Goal: Task Accomplishment & Management: Use online tool/utility

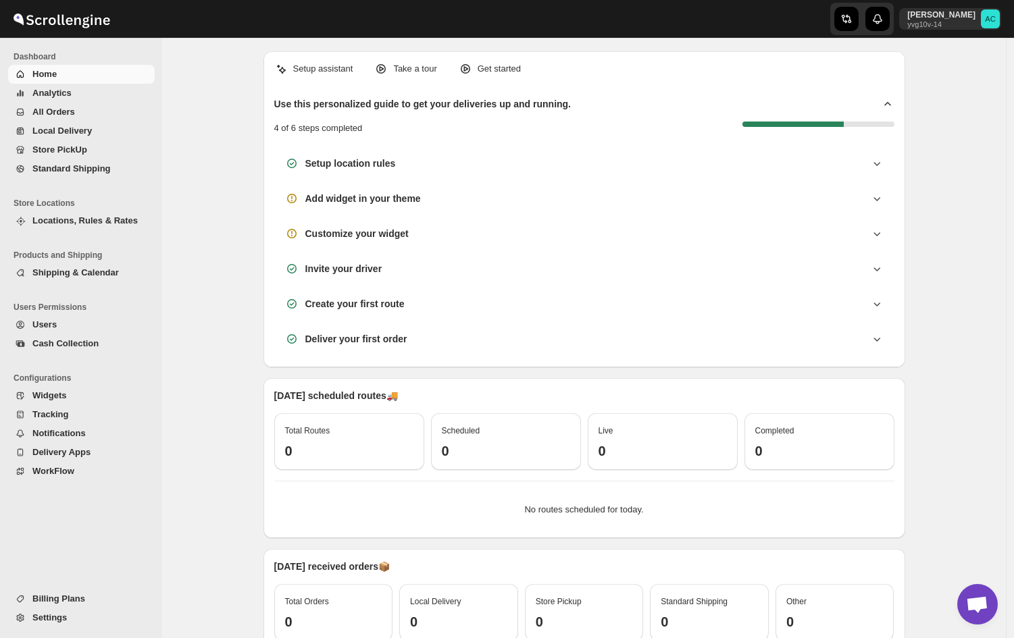
click at [84, 403] on button "Widgets" at bounding box center [81, 395] width 147 height 19
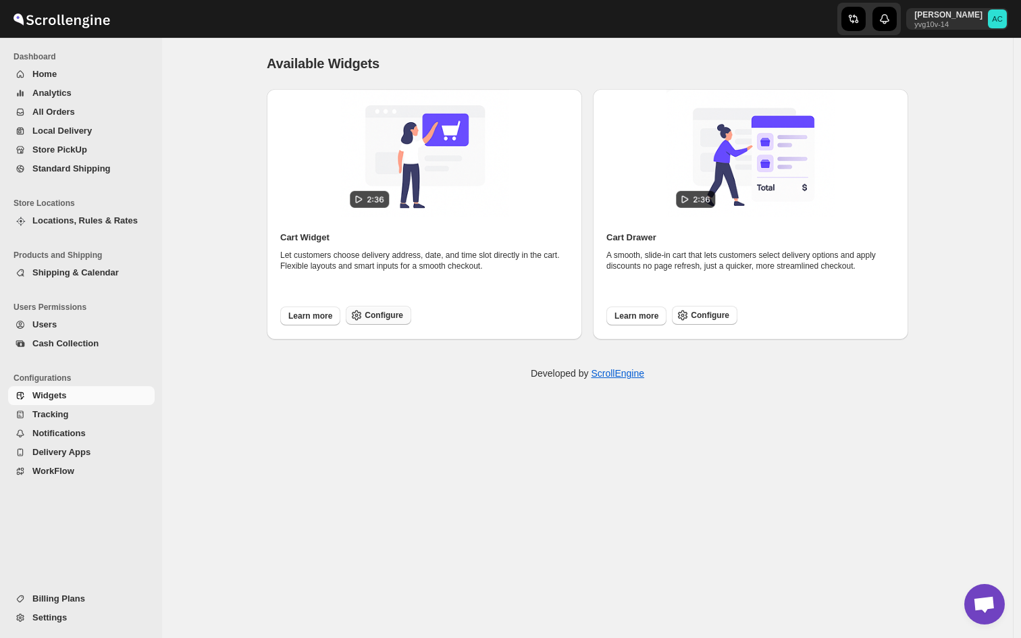
click at [399, 315] on span "Configure" at bounding box center [384, 315] width 38 height 11
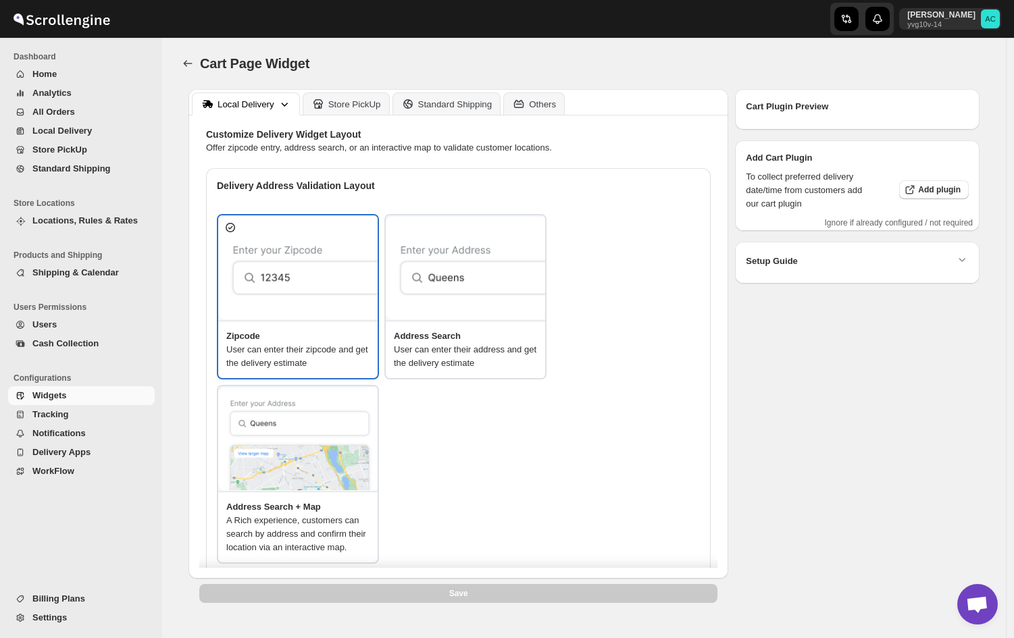
type textarea "Enter Your Zip Codes"
type textarea "ZIP Code"
type textarea "Check"
type textarea "Search Address"
type textarea "Type address to search"
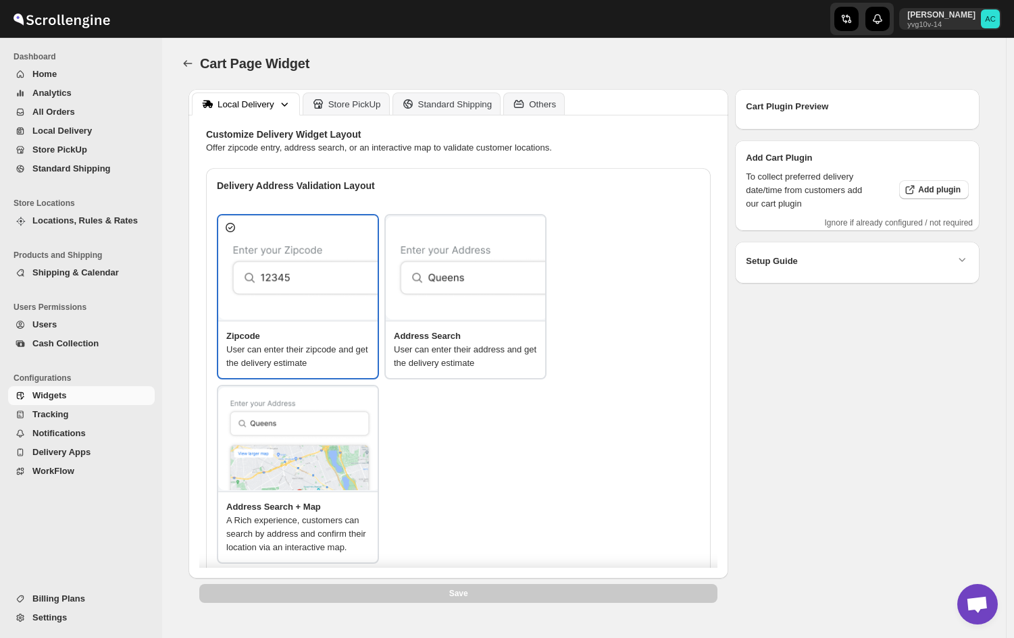
type textarea "Service not available."
type textarea "Select a date."
type textarea "Select preferred time slot."
type textarea "Below items are not available for Local Delivery"
type textarea "Change delivery method or remove these products to continue"
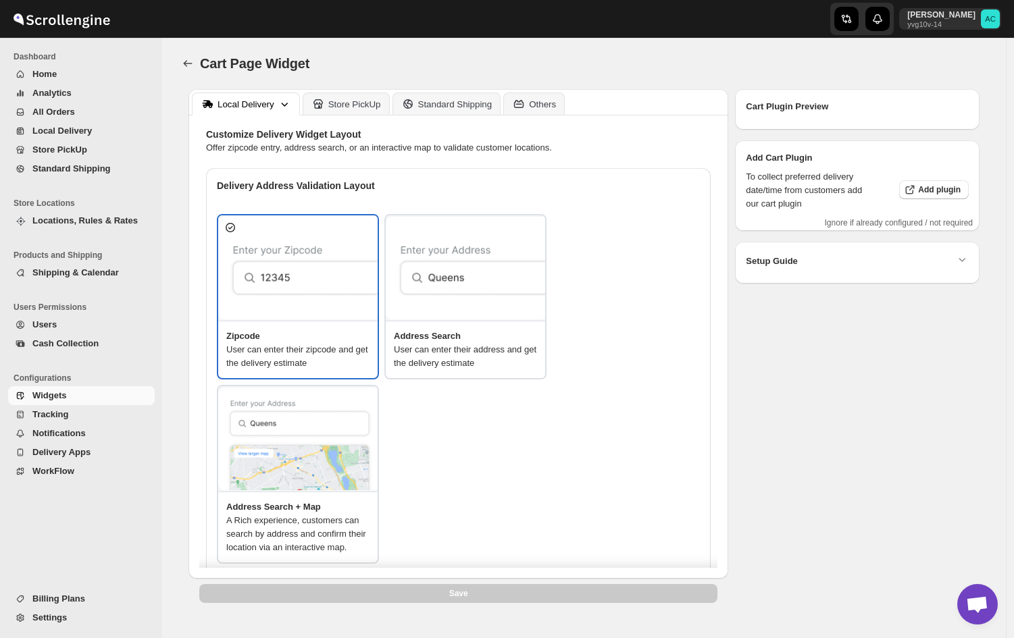
type textarea "Below items are out of stock"
type textarea "Please remove out of stock product from cart to continue."
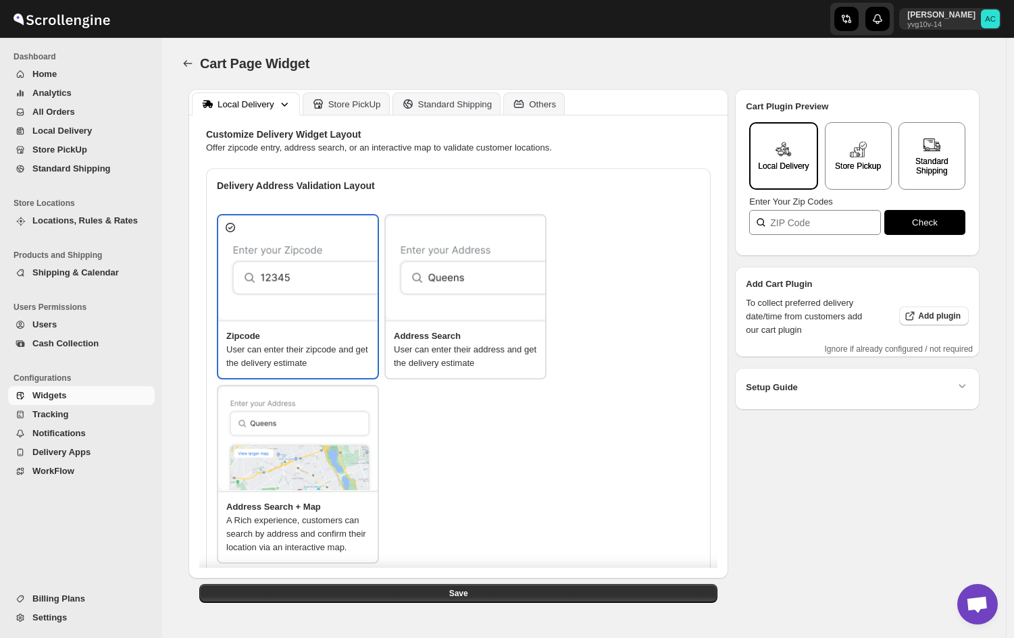
click at [60, 415] on span "Tracking" at bounding box center [50, 414] width 36 height 10
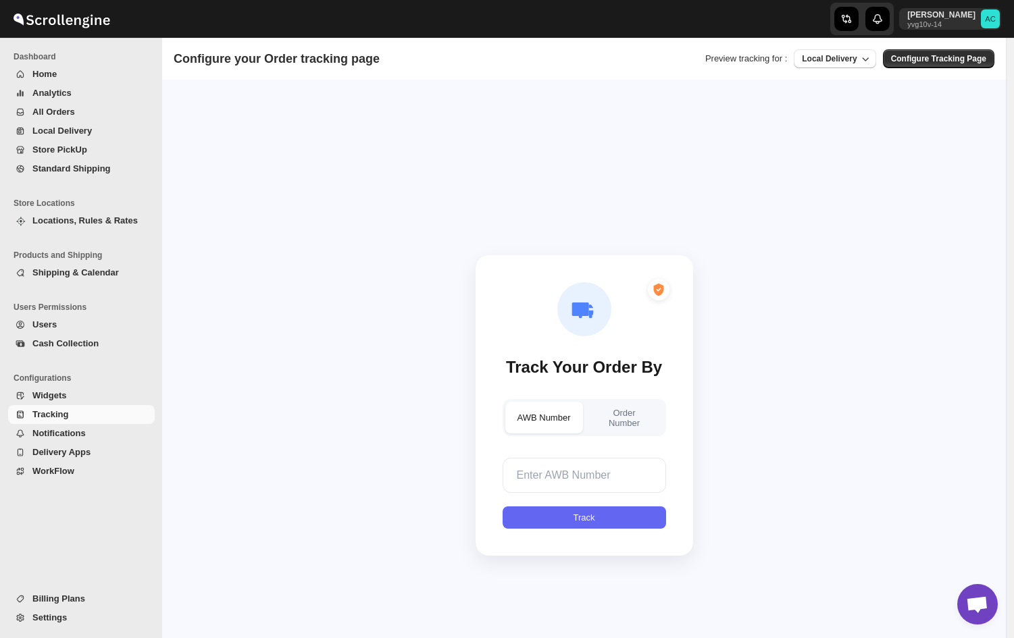
click at [78, 438] on span "Notifications" at bounding box center [58, 433] width 53 height 10
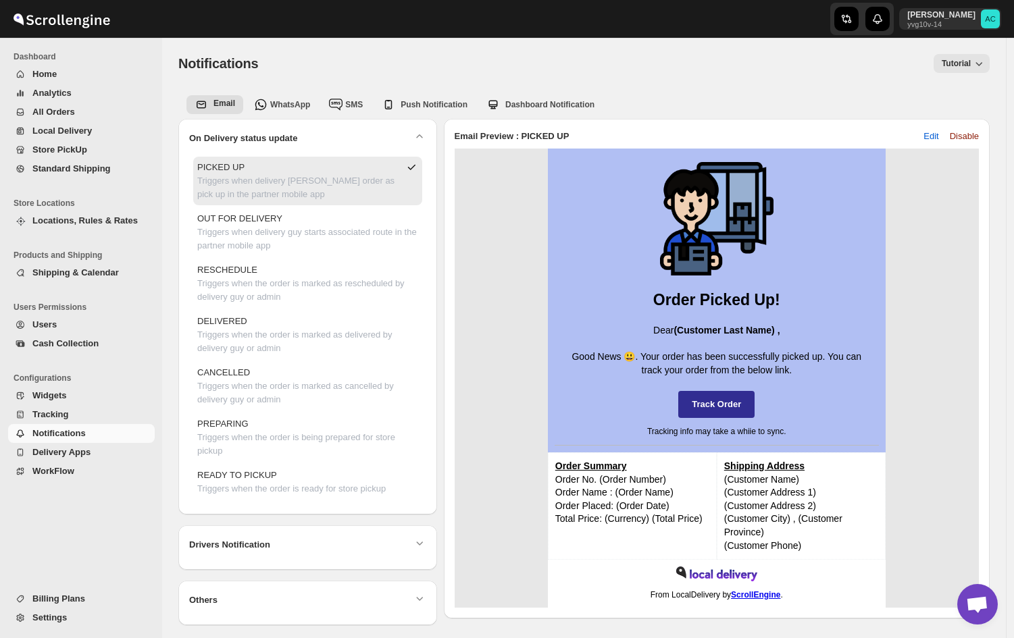
click at [86, 407] on button "Tracking" at bounding box center [81, 414] width 147 height 19
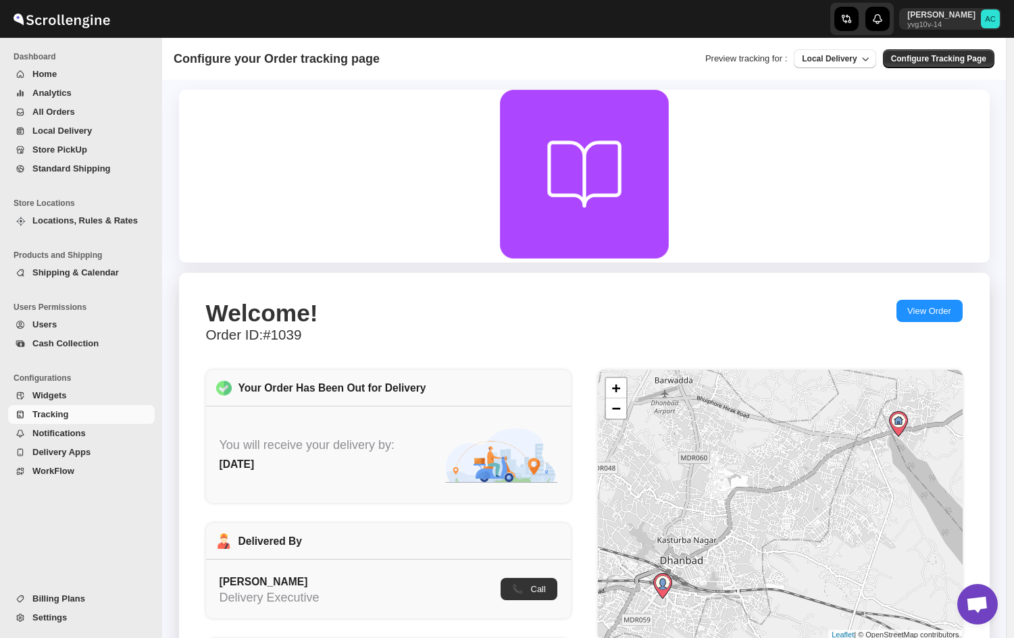
click at [125, 91] on span "Analytics" at bounding box center [92, 93] width 120 height 14
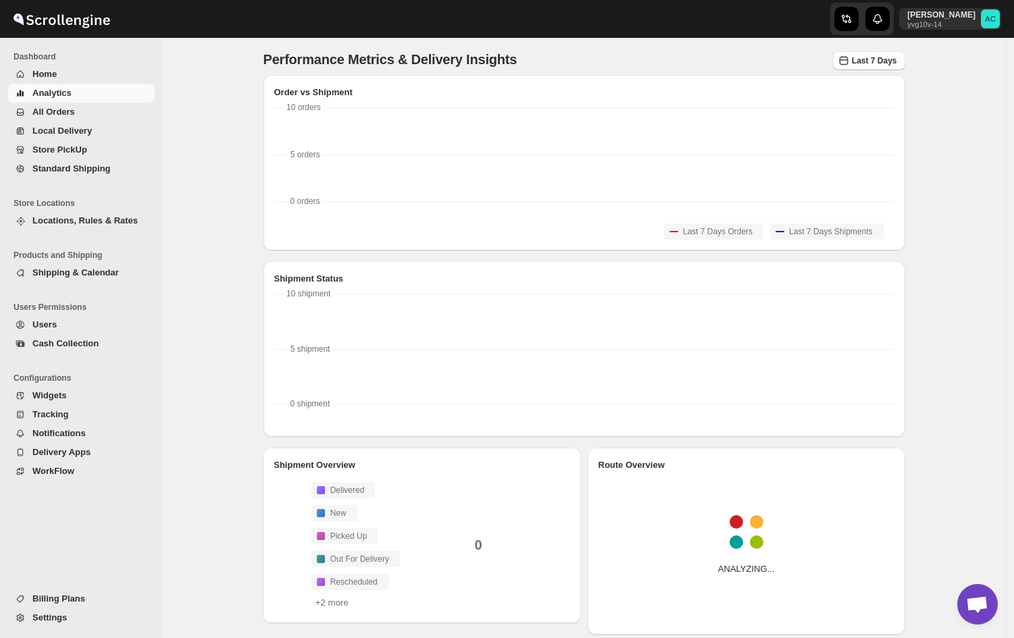
click at [120, 108] on span "All Orders" at bounding box center [92, 112] width 120 height 14
